Goal: Task Accomplishment & Management: Understand process/instructions

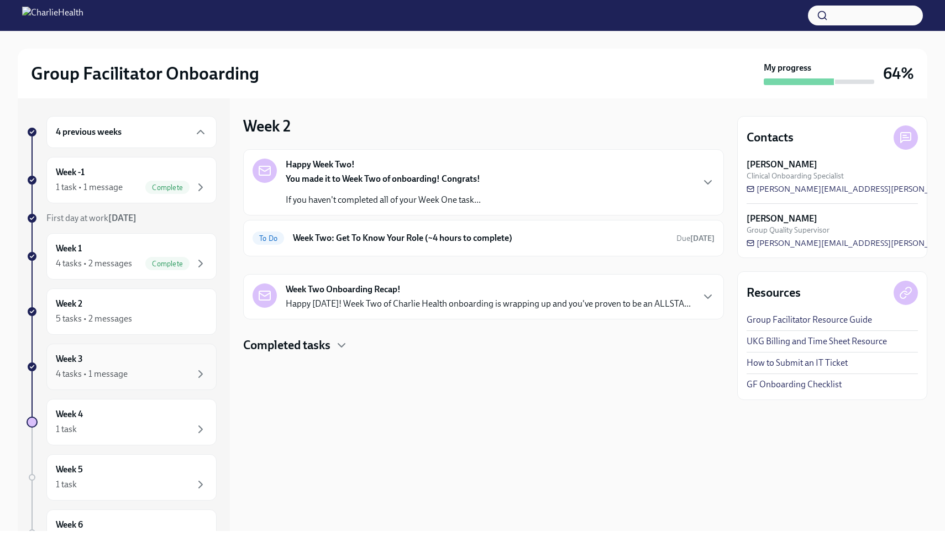
click at [127, 365] on div "Week 3 4 tasks • 1 message" at bounding box center [131, 367] width 151 height 28
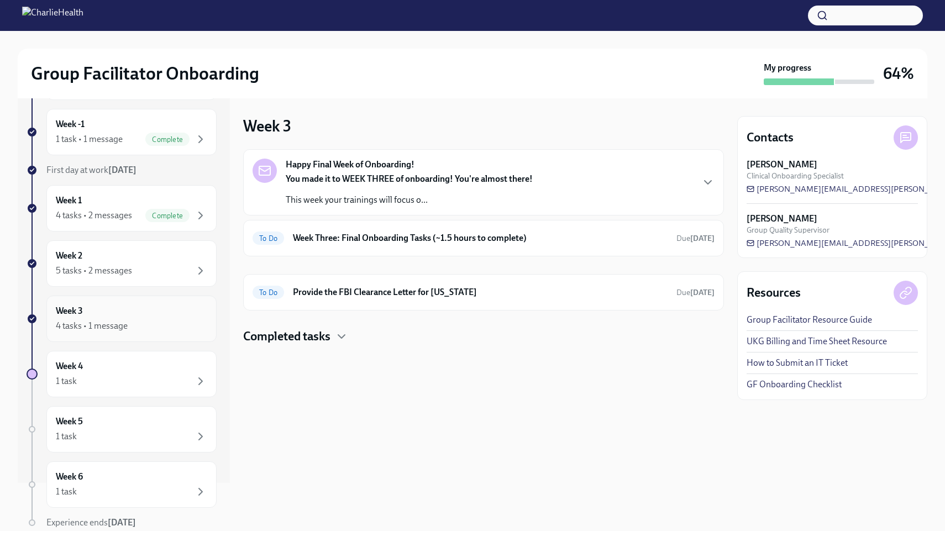
scroll to position [50, 0]
click at [346, 292] on h6 "Provide the FBI Clearance Letter for [US_STATE]" at bounding box center [480, 292] width 375 height 12
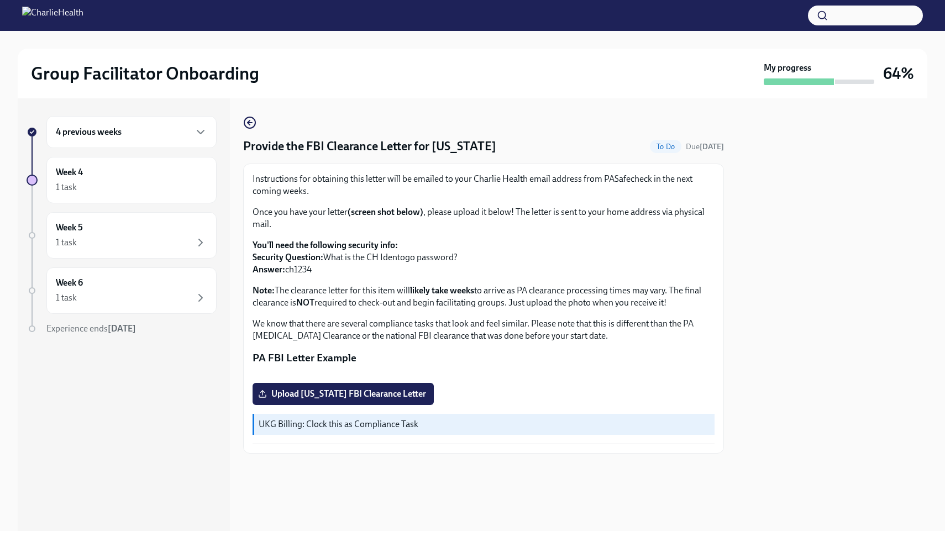
scroll to position [112, 0]
click at [380, 431] on p "UKG Billing: Clock this as Compliance Task" at bounding box center [485, 424] width 452 height 12
click at [111, 229] on div "Week 5 1 task" at bounding box center [131, 236] width 151 height 28
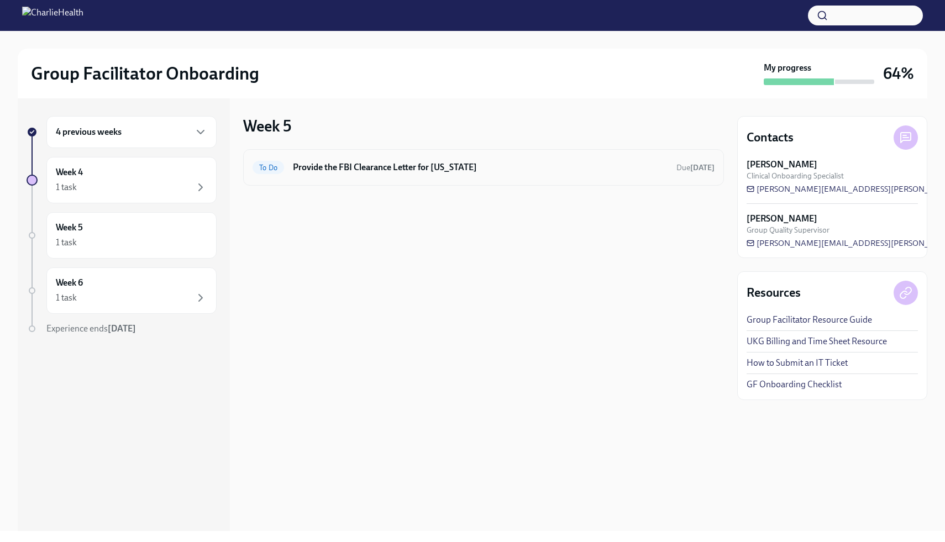
click at [368, 167] on h6 "Provide the FBI Clearance Letter for [US_STATE]" at bounding box center [480, 167] width 375 height 12
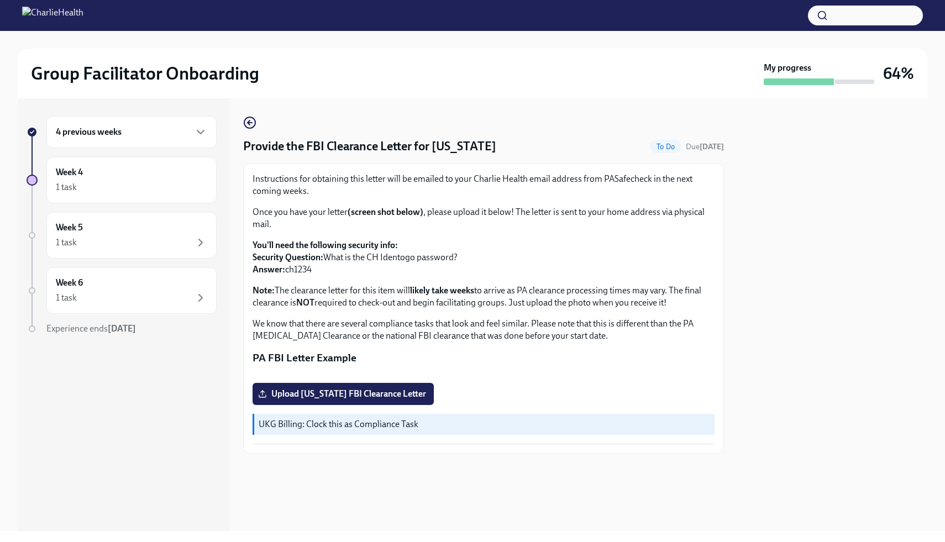
scroll to position [112, 0]
click at [82, 280] on h6 "Week 6" at bounding box center [69, 283] width 27 height 12
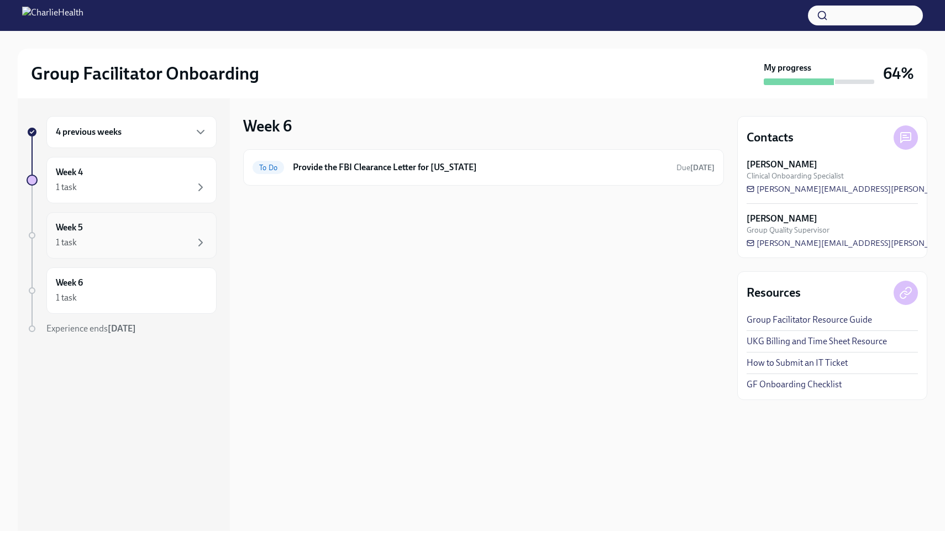
click at [93, 245] on div "1 task" at bounding box center [131, 242] width 151 height 13
click at [96, 184] on div "1 task" at bounding box center [131, 187] width 151 height 13
click at [91, 181] on div "1 task" at bounding box center [131, 187] width 151 height 13
click at [102, 142] on div "4 previous weeks" at bounding box center [131, 132] width 170 height 32
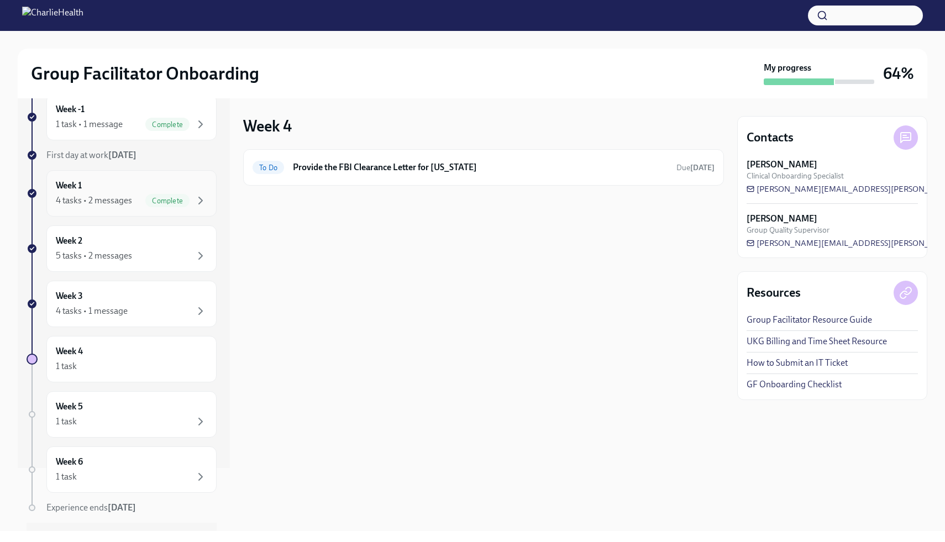
scroll to position [66, 0]
click at [116, 254] on div "5 tasks • 2 messages" at bounding box center [94, 253] width 76 height 12
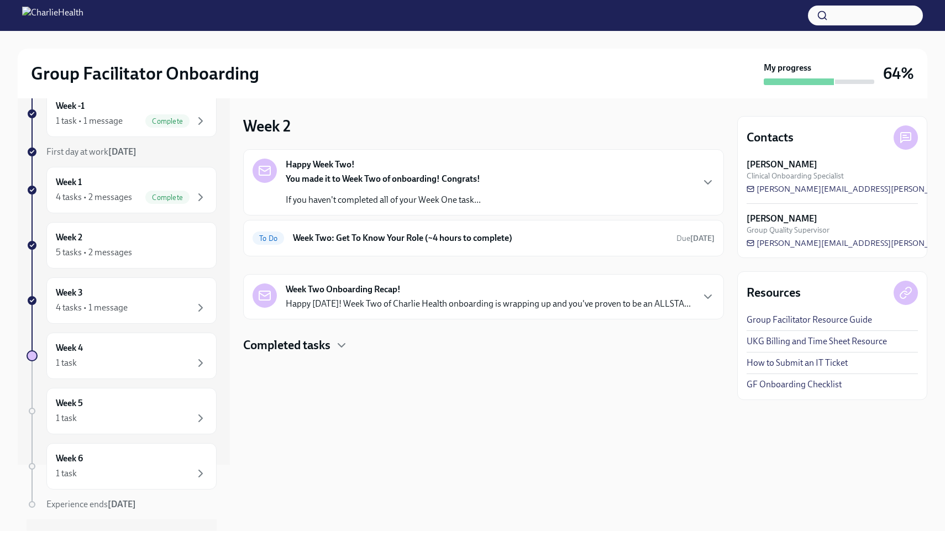
click at [610, 195] on div "Happy Week Two! You made it to Week Two of onboarding! Congrats! If you haven't…" at bounding box center [484, 183] width 462 height 48
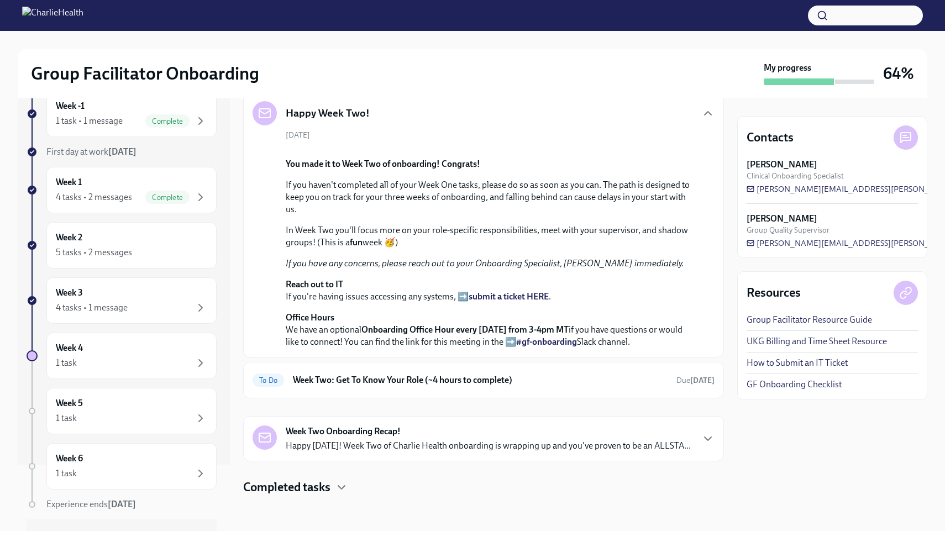
scroll to position [243, 0]
click at [544, 380] on h6 "Week Two: Get To Know Your Role (~4 hours to complete)" at bounding box center [480, 380] width 375 height 12
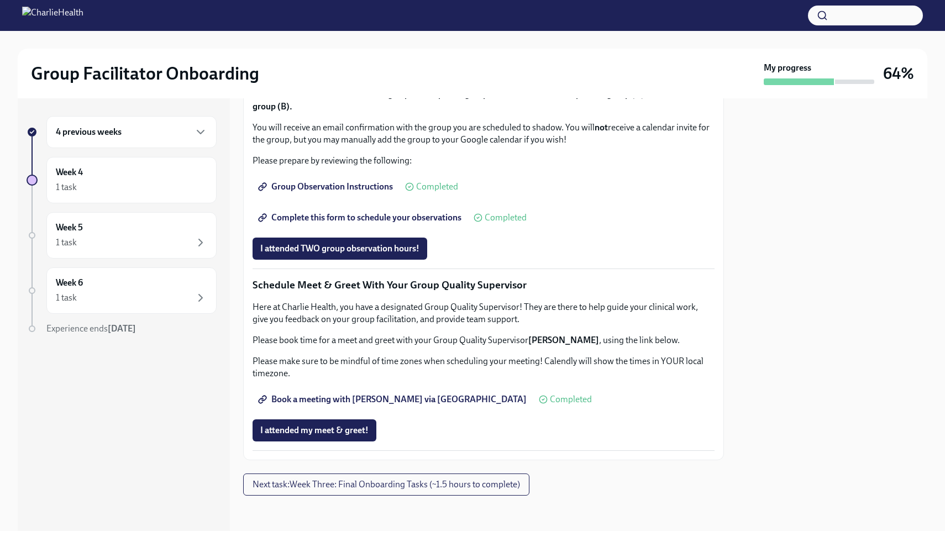
scroll to position [907, 0]
click at [411, 254] on span "I attended TWO group observation hours!" at bounding box center [339, 248] width 159 height 11
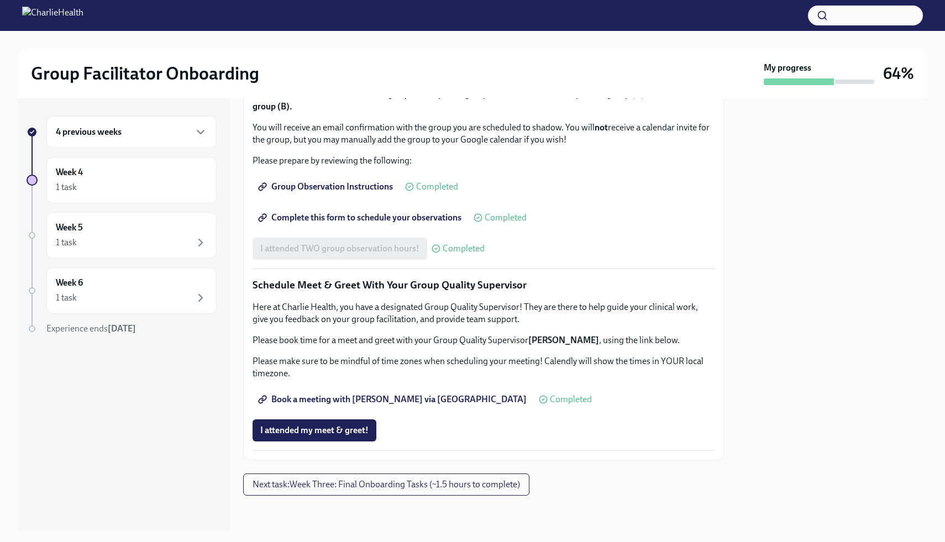
scroll to position [969, 0]
click at [467, 493] on button "Next task : Week Three: Final Onboarding Tasks (~1.5 hours to complete)" at bounding box center [386, 485] width 286 height 22
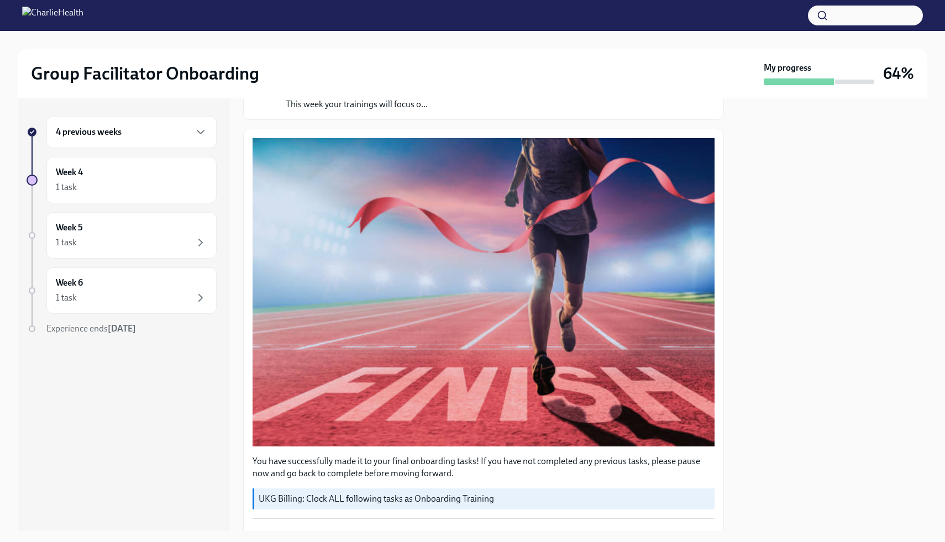
scroll to position [74, 0]
